Goal: Information Seeking & Learning: Find specific fact

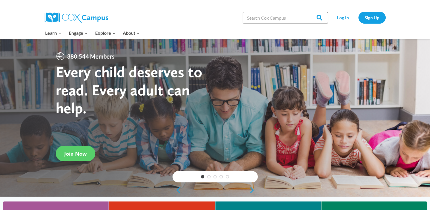
click at [253, 15] on input "Search in [URL][DOMAIN_NAME]" at bounding box center [285, 17] width 85 height 11
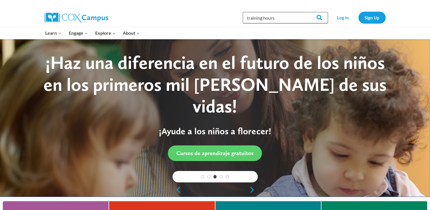
type input "training hours"
click at [306, 12] on input "Search" at bounding box center [317, 17] width 22 height 11
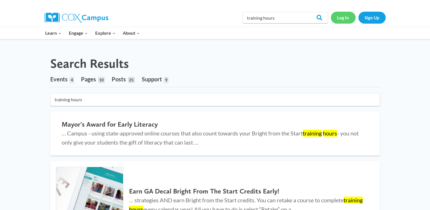
click at [340, 17] on link "Log In" at bounding box center [343, 18] width 25 height 12
